Goal: Navigation & Orientation: Find specific page/section

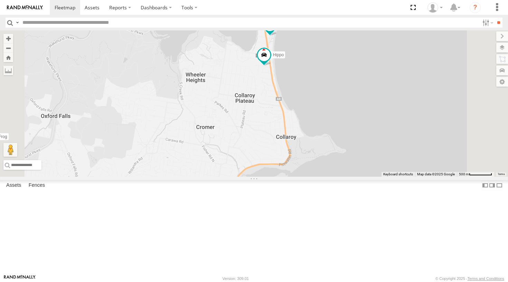
drag, startPoint x: 331, startPoint y: 142, endPoint x: 333, endPoint y: 82, distance: 60.5
click at [333, 82] on div "Hippo Blue Ferrari The Frog The Barra Hopper" at bounding box center [254, 103] width 508 height 146
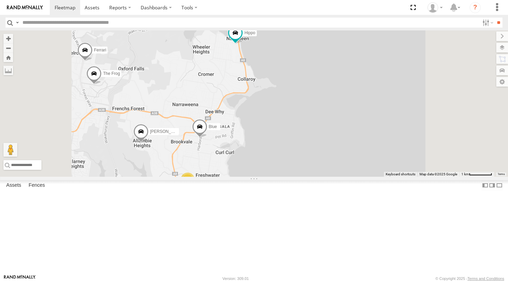
drag, startPoint x: 280, startPoint y: 183, endPoint x: 283, endPoint y: 164, distance: 19.5
click at [283, 164] on div "Hippo Blue Ferrari The Frog The Barra Hopper 9" at bounding box center [254, 103] width 508 height 146
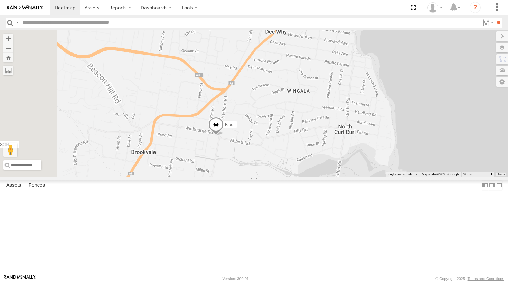
click at [224, 136] on span at bounding box center [215, 126] width 15 height 19
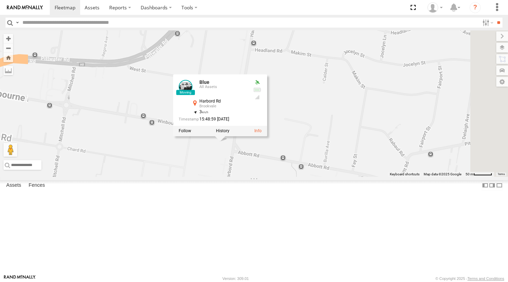
click at [254, 177] on div "Hippo Blue Ferrari The Frog The Barra Hopper Blue All Assets Harbord Rd Brookva…" at bounding box center [254, 103] width 508 height 146
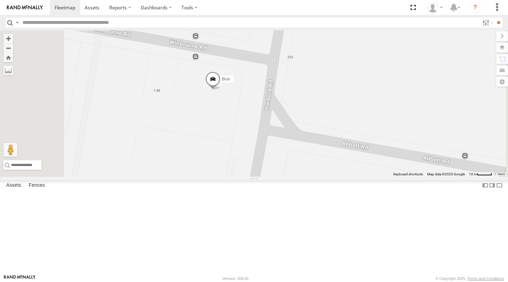
drag, startPoint x: 285, startPoint y: 178, endPoint x: 300, endPoint y: 163, distance: 20.5
click at [300, 163] on div "Hippo Blue Ferrari The Frog The Barra Hopper" at bounding box center [254, 103] width 508 height 146
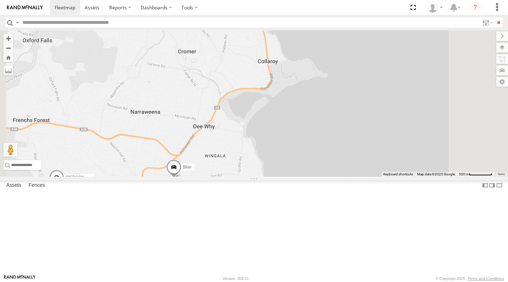
drag, startPoint x: 302, startPoint y: 140, endPoint x: 274, endPoint y: 212, distance: 78.0
click at [274, 177] on div "Hippo Blue Ferrari The Frog The Barra Hopper 9" at bounding box center [254, 103] width 508 height 146
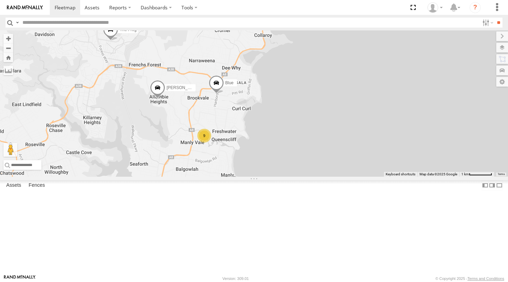
drag, startPoint x: 302, startPoint y: 132, endPoint x: 319, endPoint y: 90, distance: 45.4
click at [319, 90] on div "Hippo Blue Ferrari The Frog The Barra Hopper Grouch 9" at bounding box center [254, 103] width 508 height 146
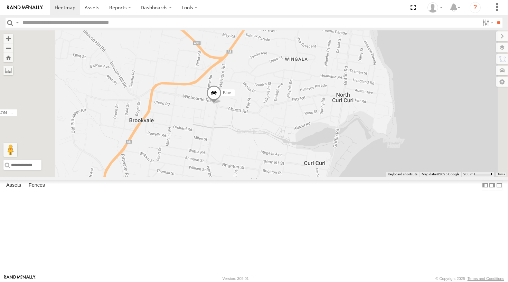
drag, startPoint x: 272, startPoint y: 167, endPoint x: 295, endPoint y: 108, distance: 62.9
click at [295, 108] on div "Hippo Blue Ferrari The Frog The Barra Hopper Grouch" at bounding box center [254, 103] width 508 height 146
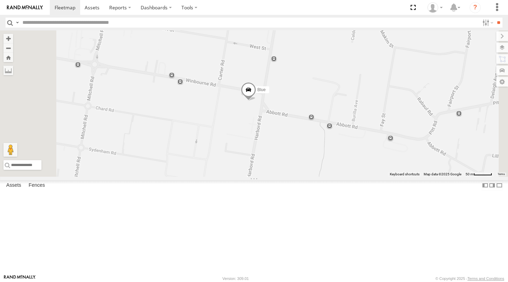
drag, startPoint x: 334, startPoint y: 117, endPoint x: 312, endPoint y: 110, distance: 22.6
click at [312, 110] on div "Hippo Blue Ferrari The Frog The Barra Hopper Grouch" at bounding box center [254, 103] width 508 height 146
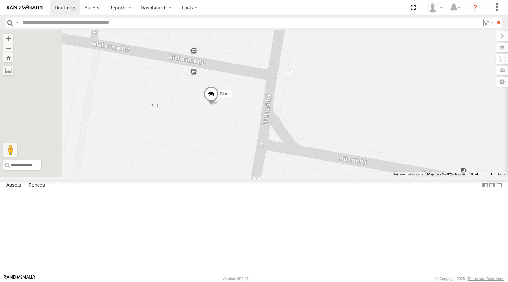
drag, startPoint x: 248, startPoint y: 129, endPoint x: 309, endPoint y: 73, distance: 81.9
click at [309, 73] on div "Hippo Blue Ferrari The Frog The Barra Hopper Grouch" at bounding box center [254, 103] width 508 height 146
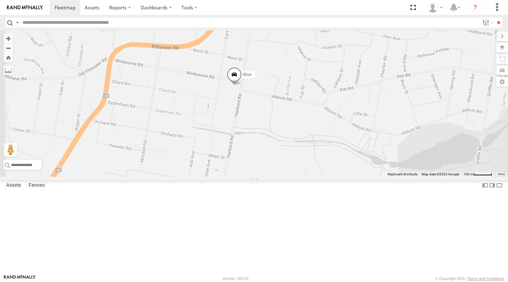
drag, startPoint x: 239, startPoint y: 146, endPoint x: 283, endPoint y: 133, distance: 46.3
click at [283, 133] on div "Hippo Blue Ferrari The Frog The Barra Hopper Grouch" at bounding box center [254, 103] width 508 height 146
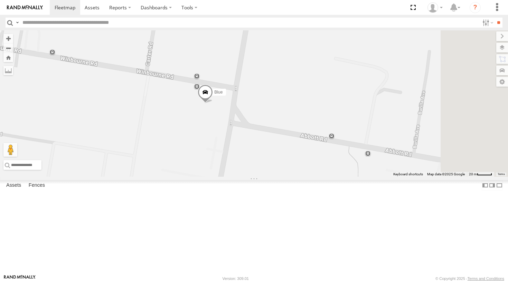
drag, startPoint x: 309, startPoint y: 134, endPoint x: 297, endPoint y: 146, distance: 17.3
click at [213, 103] on span at bounding box center [205, 94] width 15 height 19
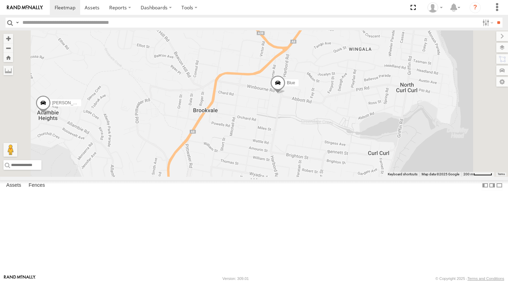
drag, startPoint x: 378, startPoint y: 162, endPoint x: 355, endPoint y: 168, distance: 24.0
click at [356, 168] on div "Grouch Hippo Blue Ferrari The Frog The Barra [PERSON_NAME]" at bounding box center [254, 103] width 508 height 146
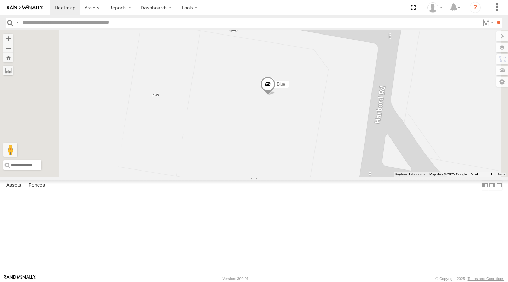
drag, startPoint x: 356, startPoint y: 144, endPoint x: 354, endPoint y: 120, distance: 24.2
click at [354, 120] on div "Grouch Hippo Blue Ferrari The Frog The Barra [PERSON_NAME]" at bounding box center [254, 103] width 508 height 146
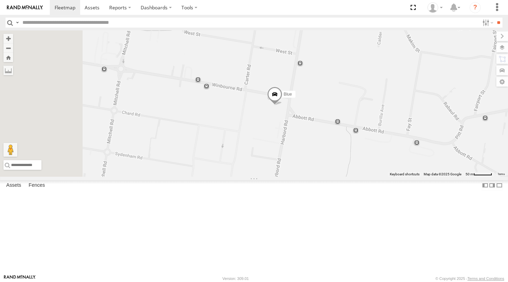
drag, startPoint x: 325, startPoint y: 121, endPoint x: 332, endPoint y: 151, distance: 31.4
click at [332, 151] on div "Grouch Hippo Blue Ferrari The Frog The Barra [PERSON_NAME]" at bounding box center [254, 103] width 508 height 146
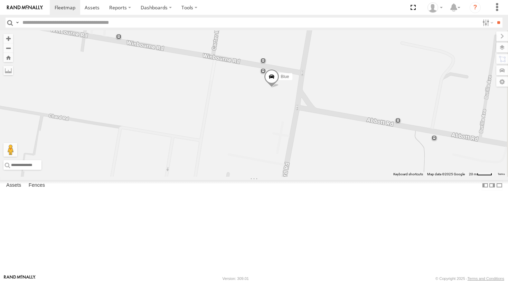
drag, startPoint x: 369, startPoint y: 162, endPoint x: 344, endPoint y: 150, distance: 27.2
click at [344, 150] on div "Grouch Hippo Blue Ferrari The Frog The Barra [PERSON_NAME]" at bounding box center [254, 103] width 508 height 146
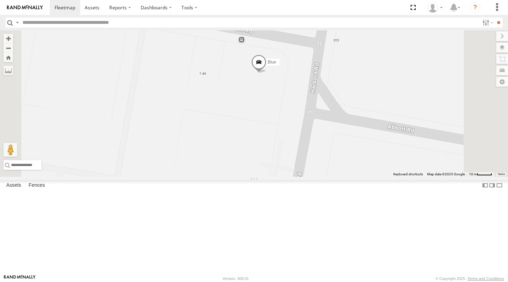
drag, startPoint x: 366, startPoint y: 138, endPoint x: 348, endPoint y: 148, distance: 20.7
click at [348, 148] on div "Grouch Hippo Blue Ferrari The Frog The Barra [PERSON_NAME]" at bounding box center [254, 103] width 508 height 146
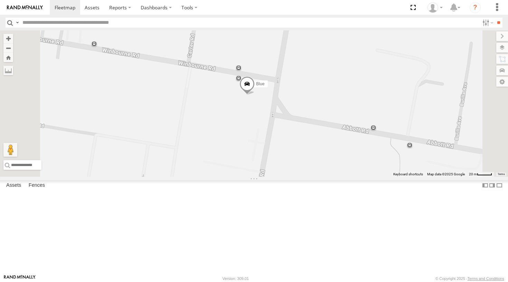
drag, startPoint x: 354, startPoint y: 140, endPoint x: 341, endPoint y: 160, distance: 24.1
click at [341, 160] on div "Grouch Hippo Blue Ferrari The Frog The Barra [PERSON_NAME]" at bounding box center [254, 103] width 508 height 146
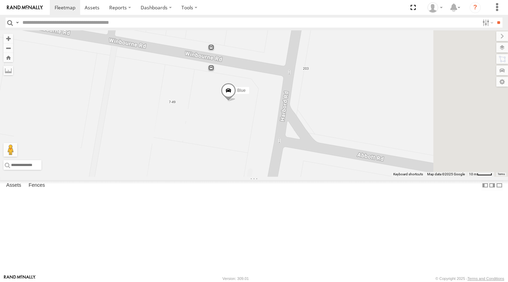
drag, startPoint x: 339, startPoint y: 141, endPoint x: 320, endPoint y: 151, distance: 21.6
click at [320, 151] on div "Grouch Hippo Blue Ferrari The Frog The Barra [PERSON_NAME]" at bounding box center [254, 103] width 508 height 146
click at [236, 102] on span at bounding box center [228, 92] width 15 height 19
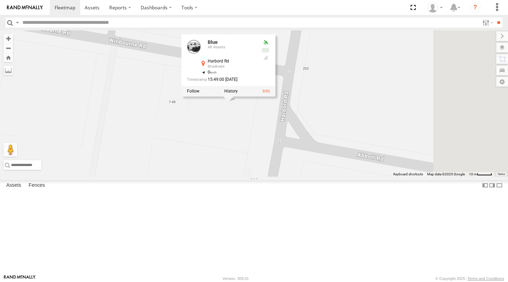
click at [311, 158] on div "Grouch Hippo Blue Ferrari The Frog The Barra [PERSON_NAME] Blue All Assets Harb…" at bounding box center [254, 103] width 508 height 146
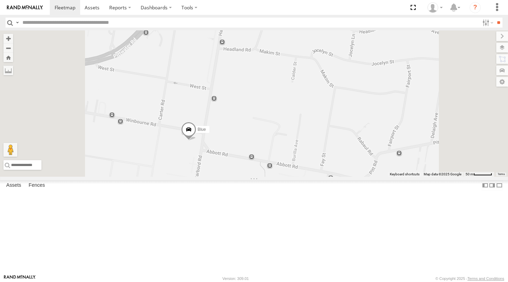
drag, startPoint x: 259, startPoint y: 158, endPoint x: 285, endPoint y: 144, distance: 29.2
click at [285, 145] on div "Grouch Hippo Blue Ferrari The Frog The Barra [PERSON_NAME]" at bounding box center [254, 103] width 508 height 146
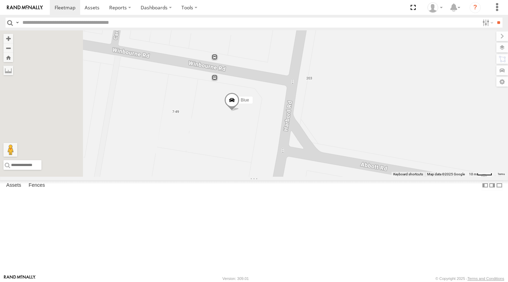
drag, startPoint x: 268, startPoint y: 149, endPoint x: 321, endPoint y: 123, distance: 58.7
click at [321, 123] on div "Grouch Hippo Blue Ferrari The Frog The Barra [PERSON_NAME]" at bounding box center [254, 103] width 508 height 146
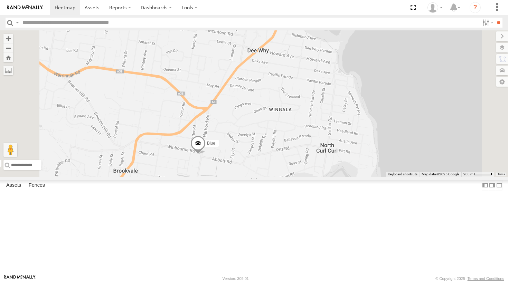
drag, startPoint x: 346, startPoint y: 116, endPoint x: 323, endPoint y: 172, distance: 60.1
click at [323, 172] on div "Grouch Hippo Blue Ferrari The Frog The Barra [PERSON_NAME]" at bounding box center [254, 103] width 508 height 146
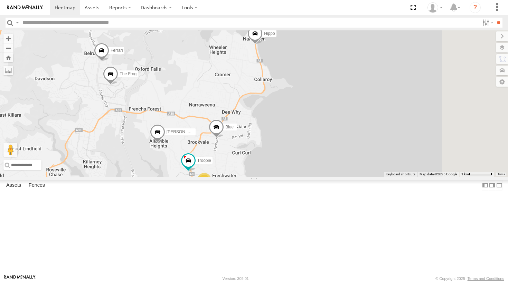
drag, startPoint x: 355, startPoint y: 104, endPoint x: 325, endPoint y: 146, distance: 51.5
click at [325, 146] on div "Grouch Hippo Blue Ferrari The Frog The Barra [PERSON_NAME] 8 Troopie" at bounding box center [254, 103] width 508 height 146
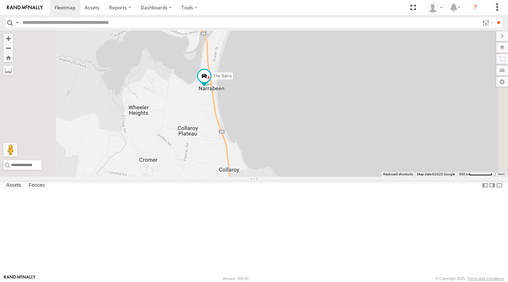
drag, startPoint x: 282, startPoint y: 127, endPoint x: 272, endPoint y: 168, distance: 42.0
click at [272, 168] on div "Hippo Blue Ferrari Troopie The Frog The Barra [PERSON_NAME]" at bounding box center [254, 103] width 508 height 146
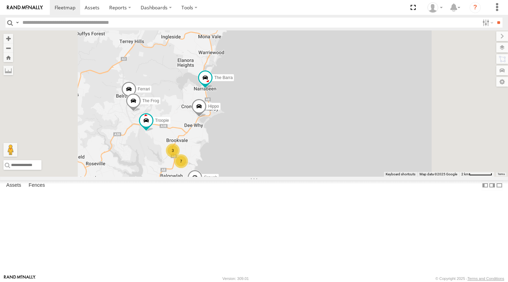
drag, startPoint x: 265, startPoint y: 166, endPoint x: 273, endPoint y: 138, distance: 29.1
click at [273, 138] on div "Hippo Ferrari Troopie The Frog The Barra Grouch 3 7" at bounding box center [254, 103] width 508 height 146
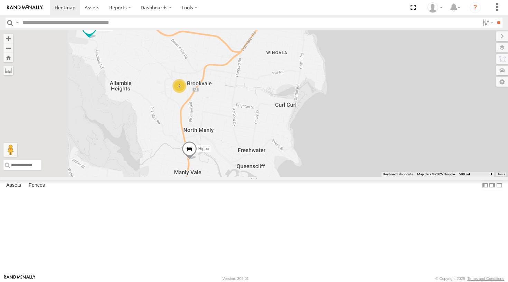
drag, startPoint x: 276, startPoint y: 179, endPoint x: 304, endPoint y: 72, distance: 110.3
click at [304, 72] on div "Hippo Troopie The Frog 2" at bounding box center [254, 103] width 508 height 146
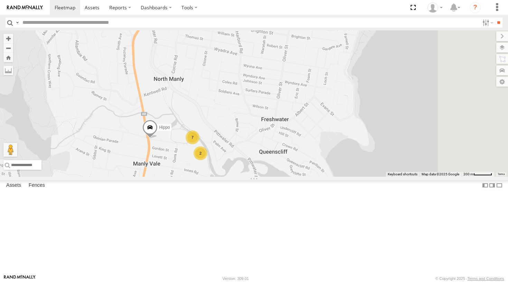
drag, startPoint x: 291, startPoint y: 187, endPoint x: 276, endPoint y: 152, distance: 38.6
click at [276, 152] on div "Hippo Troopie The Frog 7 2 2" at bounding box center [254, 103] width 508 height 146
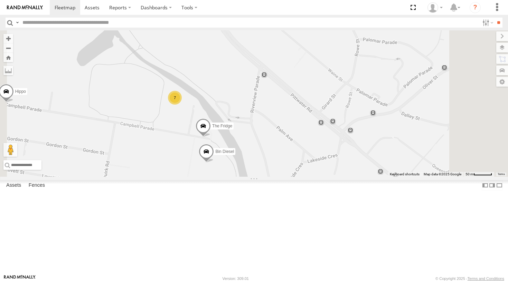
drag, startPoint x: 287, startPoint y: 203, endPoint x: 285, endPoint y: 181, distance: 21.5
click at [211, 137] on span at bounding box center [203, 128] width 15 height 19
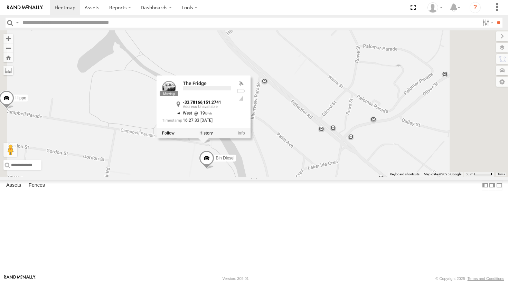
click at [227, 161] on div "Hippo Troopie The Frog Bin Diesel The Fridge 7 The Fridge -33.78166 , 151.2741 …" at bounding box center [254, 103] width 508 height 146
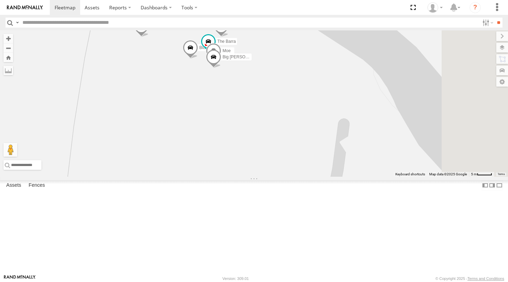
drag, startPoint x: 275, startPoint y: 133, endPoint x: 275, endPoint y: 146, distance: 13.5
click at [275, 146] on div "Hippo Troopie The Frog Bin Diesel The Fridge DELTA ALPHA Commercial Blue The Ba…" at bounding box center [254, 103] width 508 height 146
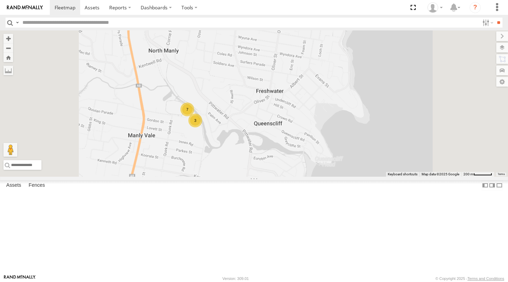
drag, startPoint x: 303, startPoint y: 107, endPoint x: 296, endPoint y: 146, distance: 39.5
click at [296, 146] on div "Troopie The Frog 3 7" at bounding box center [254, 103] width 508 height 146
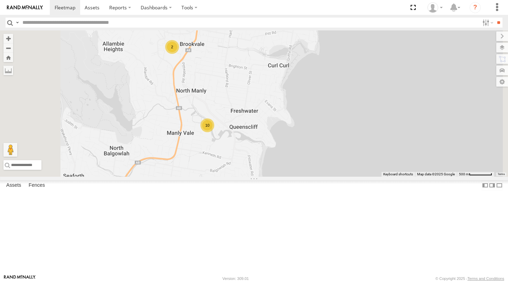
drag, startPoint x: 310, startPoint y: 149, endPoint x: 297, endPoint y: 125, distance: 26.6
click at [297, 125] on div "Ferrari Troopie The Frog Grouch 10 2" at bounding box center [254, 103] width 508 height 146
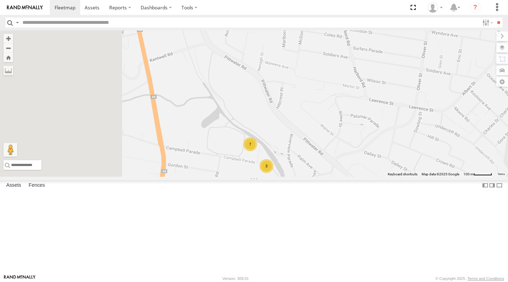
drag, startPoint x: 258, startPoint y: 182, endPoint x: 322, endPoint y: 217, distance: 73.0
click at [322, 177] on div "Ferrari Troopie The Frog Grouch 3 7" at bounding box center [254, 103] width 508 height 146
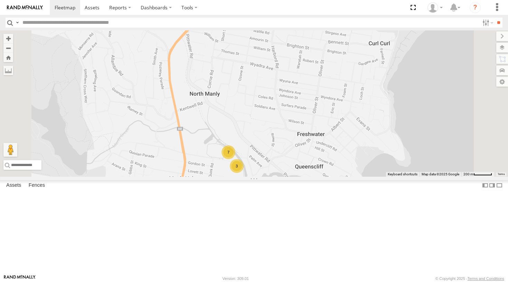
drag, startPoint x: 316, startPoint y: 191, endPoint x: 294, endPoint y: 182, distance: 23.5
click at [294, 177] on div "Ferrari Troopie The Frog Grouch 3 7 2" at bounding box center [254, 103] width 508 height 146
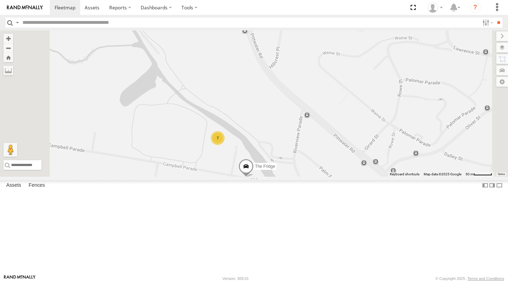
drag, startPoint x: 326, startPoint y: 213, endPoint x: 308, endPoint y: 194, distance: 25.9
click at [308, 177] on div "Ferrari Troopie The Frog Grouch 2 7 The Fridge" at bounding box center [254, 103] width 508 height 146
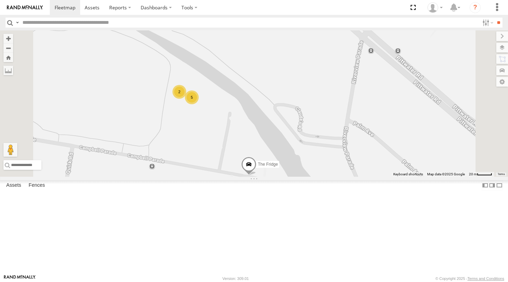
drag, startPoint x: 309, startPoint y: 225, endPoint x: 307, endPoint y: 228, distance: 4.2
click at [307, 177] on div "Ferrari Troopie The Frog Grouch The Fridge Hippo 5 Bin Diesel 2" at bounding box center [254, 103] width 508 height 146
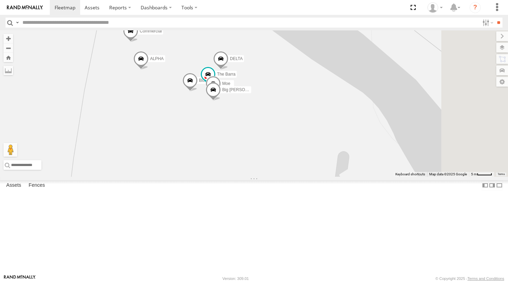
drag, startPoint x: 286, startPoint y: 155, endPoint x: 269, endPoint y: 142, distance: 21.6
click at [269, 142] on div "Ferrari Troopie The Frog Grouch The Fridge Hippo Bin Diesel DELTA ALPHA Commerc…" at bounding box center [254, 103] width 508 height 146
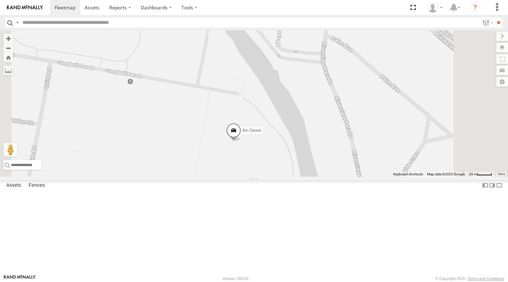
drag, startPoint x: 283, startPoint y: 178, endPoint x: 268, endPoint y: 92, distance: 87.3
click at [268, 92] on div "5 Bin Diesel 2" at bounding box center [254, 103] width 508 height 146
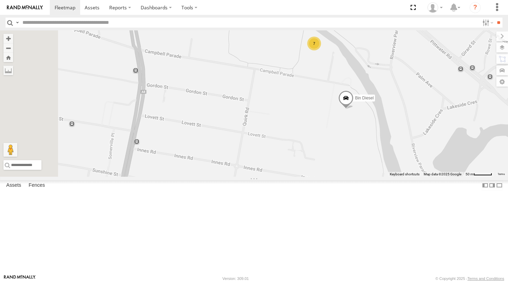
drag, startPoint x: 260, startPoint y: 99, endPoint x: 421, endPoint y: 96, distance: 161.0
click at [421, 96] on div "Bin Diesel 7" at bounding box center [254, 103] width 508 height 146
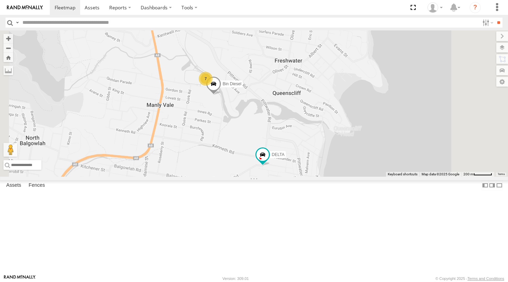
drag, startPoint x: 337, startPoint y: 122, endPoint x: 284, endPoint y: 130, distance: 54.2
click at [284, 130] on div "Bin Diesel 7 DELTA" at bounding box center [254, 103] width 508 height 146
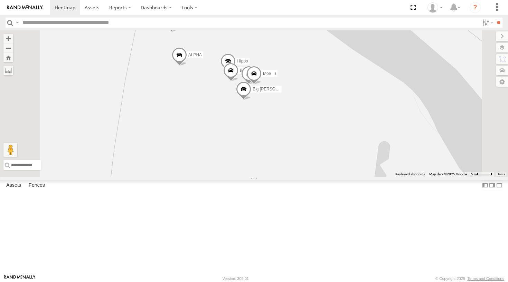
drag, startPoint x: 336, startPoint y: 134, endPoint x: 318, endPoint y: 134, distance: 18.3
click at [251, 100] on span at bounding box center [243, 91] width 15 height 19
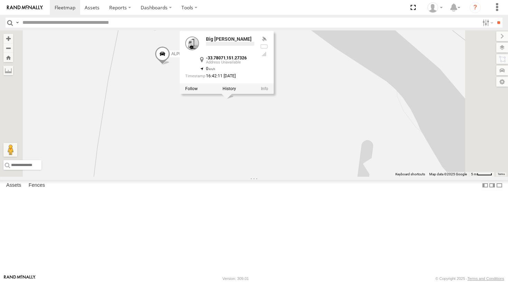
click at [361, 145] on div "Bin Diesel DELTA ALPHA Commercial Hippo Blue The Barra Big [PERSON_NAME] Big [P…" at bounding box center [254, 103] width 508 height 146
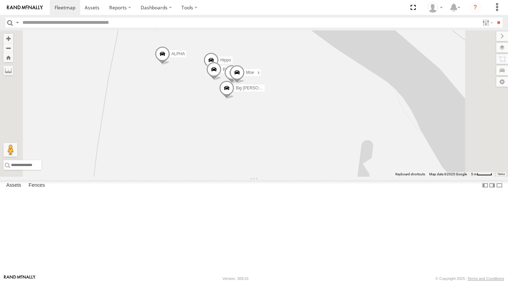
click at [245, 84] on span at bounding box center [236, 74] width 15 height 19
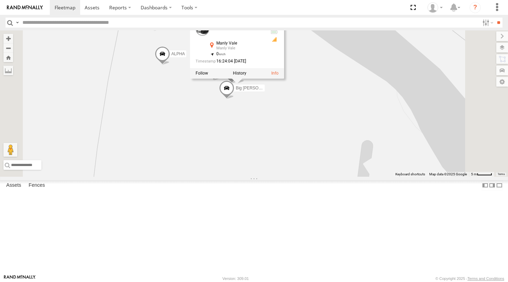
click at [344, 156] on div "Bin Diesel DELTA ALPHA Commercial Hippo Blue The Barra Big [PERSON_NAME] [PERSO…" at bounding box center [254, 103] width 508 height 146
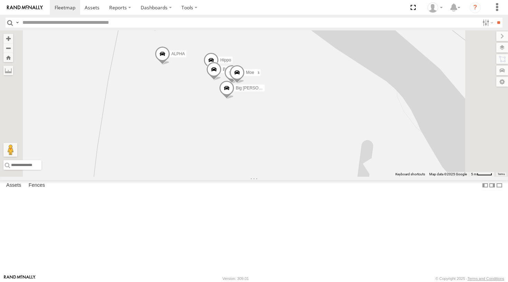
click at [239, 84] on span at bounding box center [231, 74] width 15 height 19
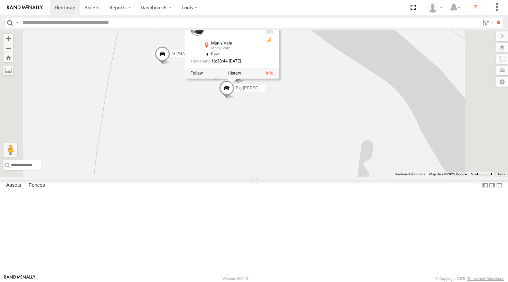
click at [279, 136] on div "Bin Diesel DELTA ALPHA Commercial Hippo Blue The Barra Big [PERSON_NAME] The Ba…" at bounding box center [254, 103] width 508 height 146
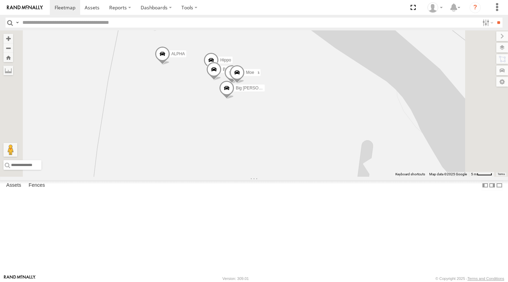
click at [219, 71] on span at bounding box center [210, 62] width 15 height 19
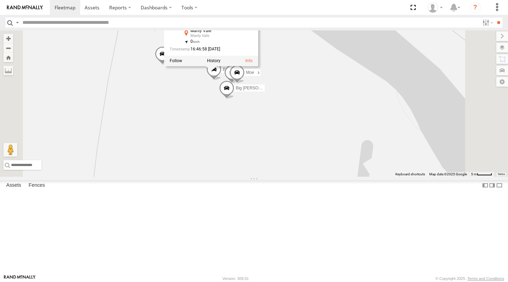
click at [256, 116] on div "Bin Diesel DELTA ALPHA Commercial Hippo Blue The Barra Big [PERSON_NAME] Hippo …" at bounding box center [254, 103] width 508 height 146
